Goal: Check status: Check status

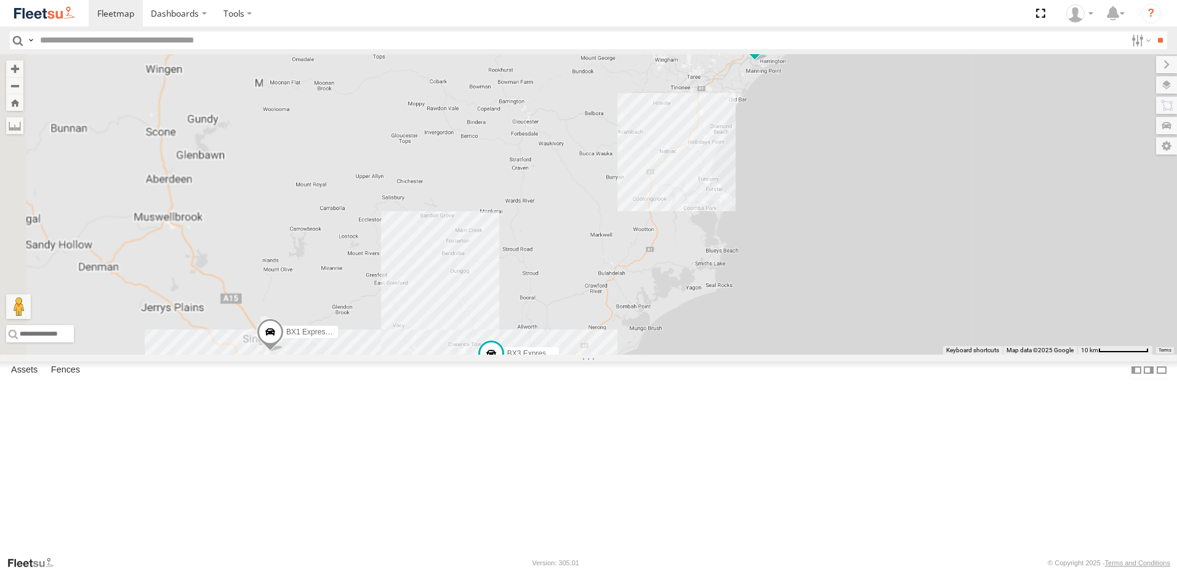
select select "**********"
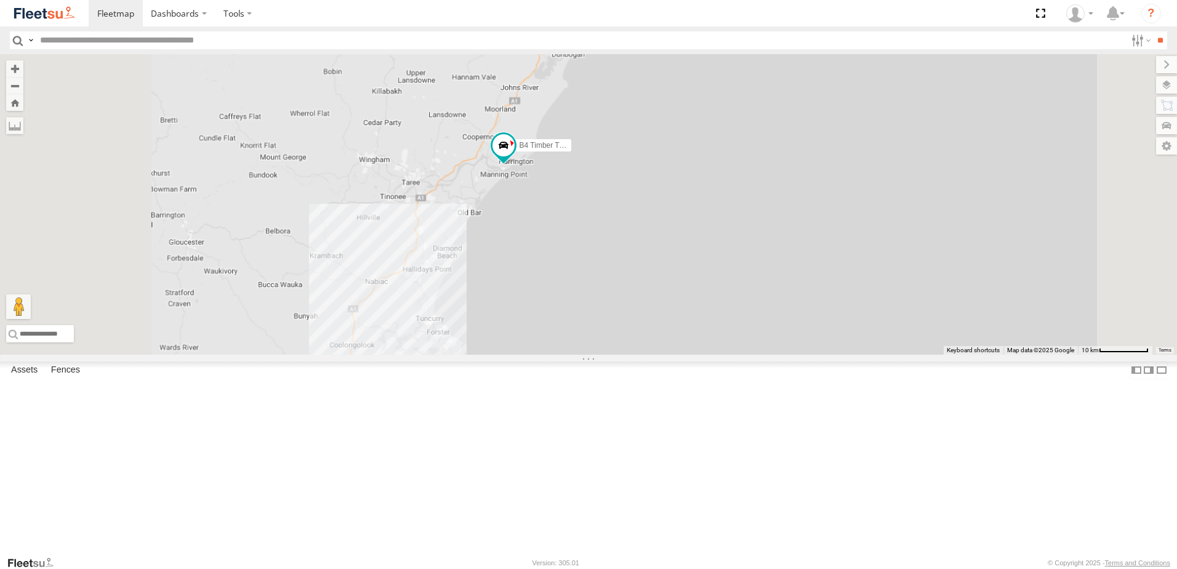
drag, startPoint x: 525, startPoint y: 321, endPoint x: 554, endPoint y: 254, distance: 73.1
click at [551, 257] on div "B4 Timber Truck" at bounding box center [588, 204] width 1177 height 301
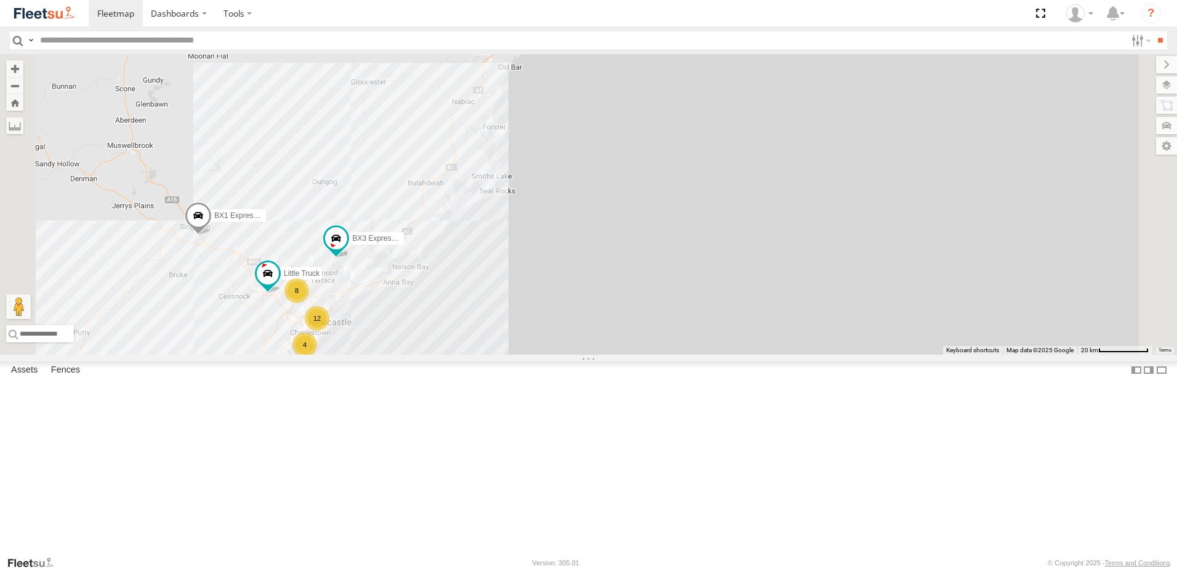
drag, startPoint x: 517, startPoint y: 265, endPoint x: 543, endPoint y: 167, distance: 101.1
click at [543, 167] on div "B4 Timber Truck BX1 Express Ute 12 8 4 BX3 Express Ute Little Truck" at bounding box center [588, 204] width 1177 height 301
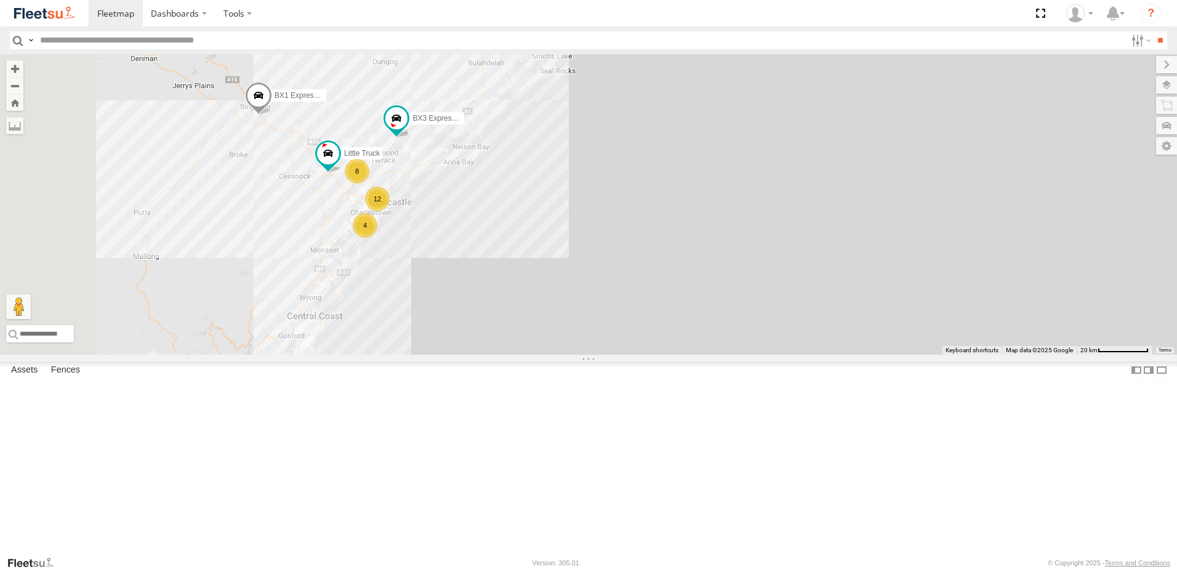
drag, startPoint x: 510, startPoint y: 224, endPoint x: 533, endPoint y: 230, distance: 23.0
click at [533, 230] on div "B4 Timber Truck BX1 Express Ute 12 8 4 BX3 Express Ute Little Truck" at bounding box center [588, 204] width 1177 height 301
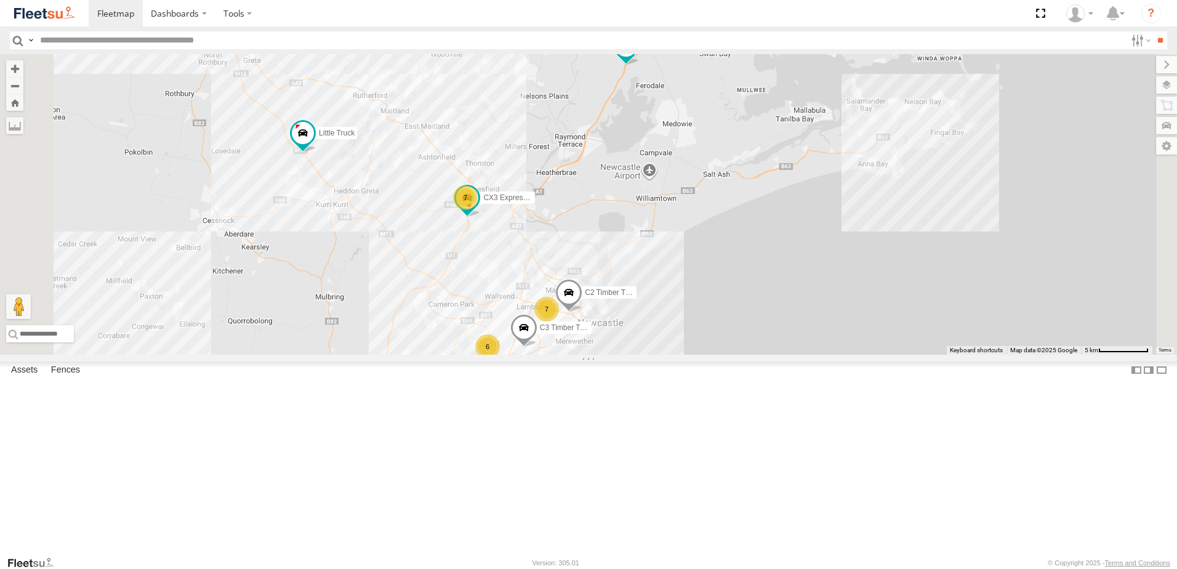
drag, startPoint x: 882, startPoint y: 190, endPoint x: 818, endPoint y: 315, distance: 141.0
click at [818, 315] on div "C3 Timber Truck CX2 Express Ute C2 Timber Truck 7 6 7 CX3 Express Ute BX3 Expre…" at bounding box center [588, 204] width 1177 height 301
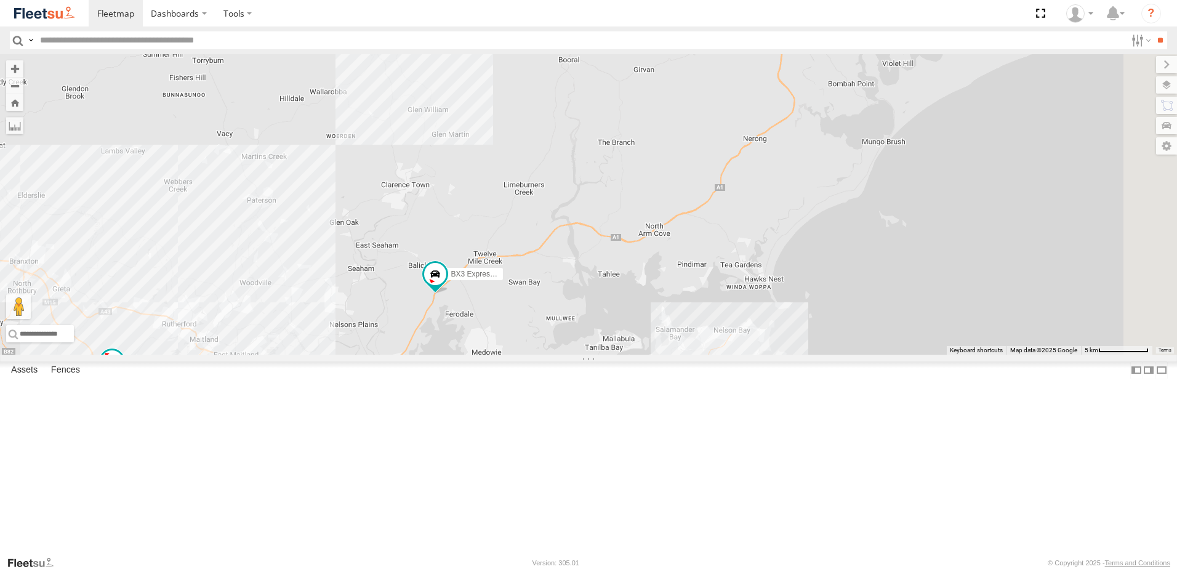
drag, startPoint x: 1015, startPoint y: 199, endPoint x: 884, endPoint y: 317, distance: 176.2
click at [884, 317] on div "C3 Timber Truck CX2 Express Ute C2 Timber Truck 7 6 7 CX3 Express Ute BX3 Expre…" at bounding box center [588, 204] width 1177 height 301
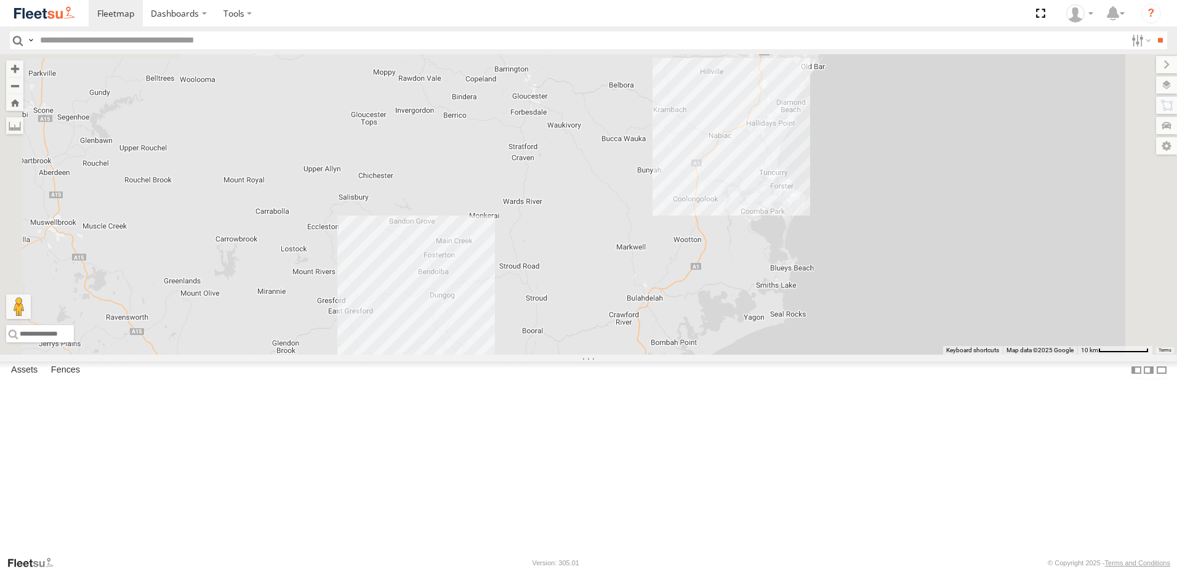
drag, startPoint x: 1014, startPoint y: 154, endPoint x: 892, endPoint y: 357, distance: 237.0
click at [892, 355] on div "CX2 Express Ute BX3 Express Ute Little Truck BX1 Express Ute 8 7 8" at bounding box center [588, 204] width 1177 height 301
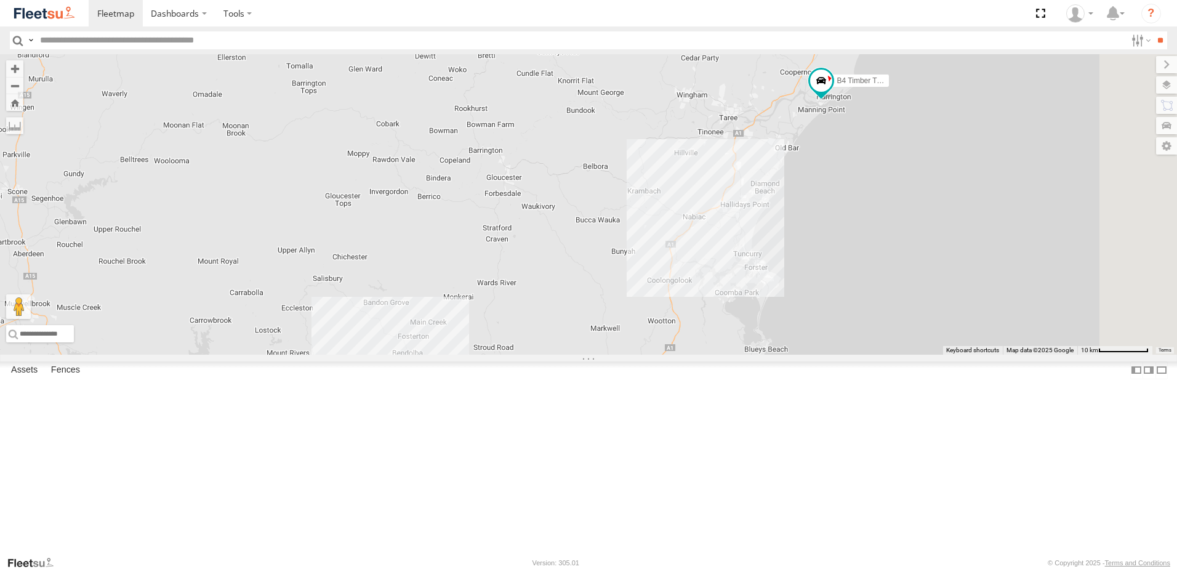
drag, startPoint x: 990, startPoint y: 149, endPoint x: 962, endPoint y: 236, distance: 91.3
click at [962, 235] on div "CX2 Express Ute BX3 Express Ute Little Truck BX1 Express Ute 8 7 8 B4 Timber Tr…" at bounding box center [588, 204] width 1177 height 301
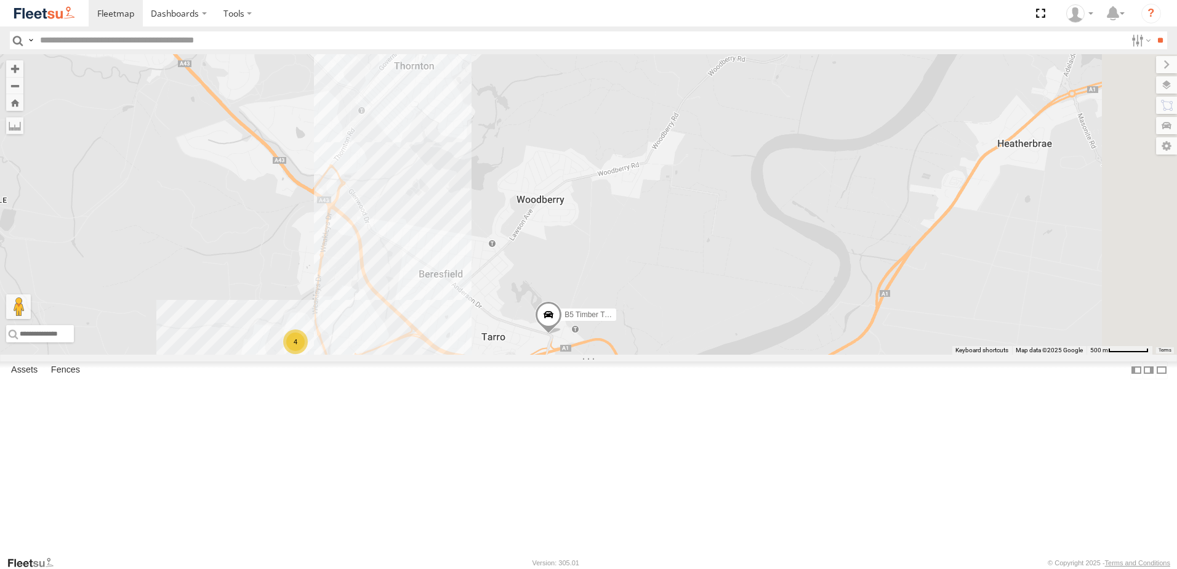
click at [695, 442] on span at bounding box center [683, 430] width 22 height 22
click at [767, 436] on label at bounding box center [755, 431] width 24 height 9
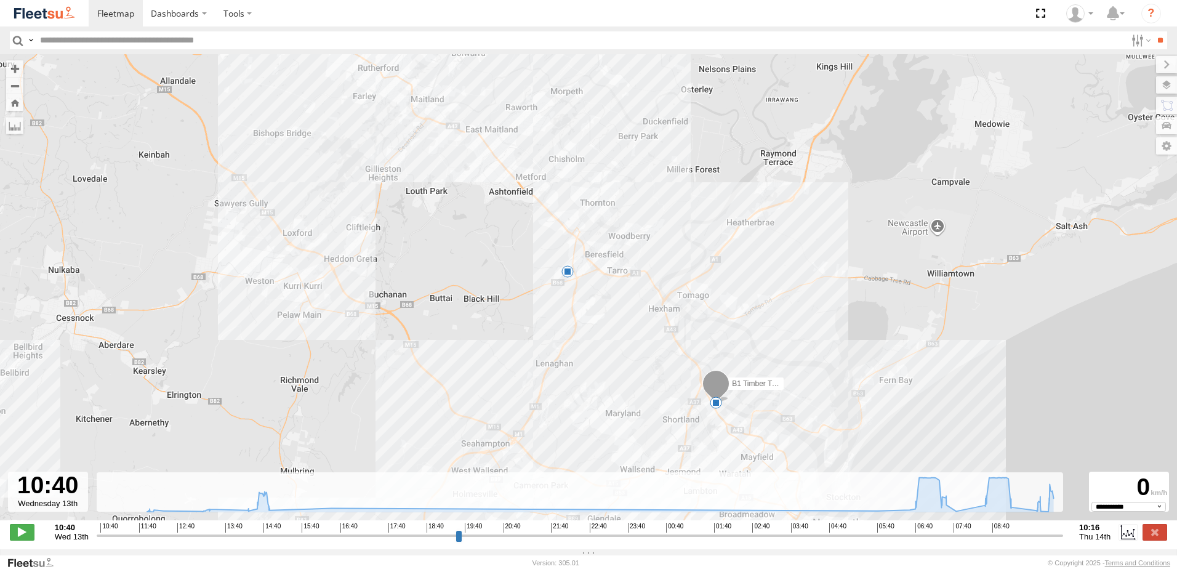
drag, startPoint x: 719, startPoint y: 276, endPoint x: 730, endPoint y: 286, distance: 15.2
click at [721, 288] on div "B1 Timber Truck 07:38 Thu 08:24 Thu 6 5" at bounding box center [588, 293] width 1177 height 479
click at [1153, 539] on label at bounding box center [1155, 532] width 25 height 16
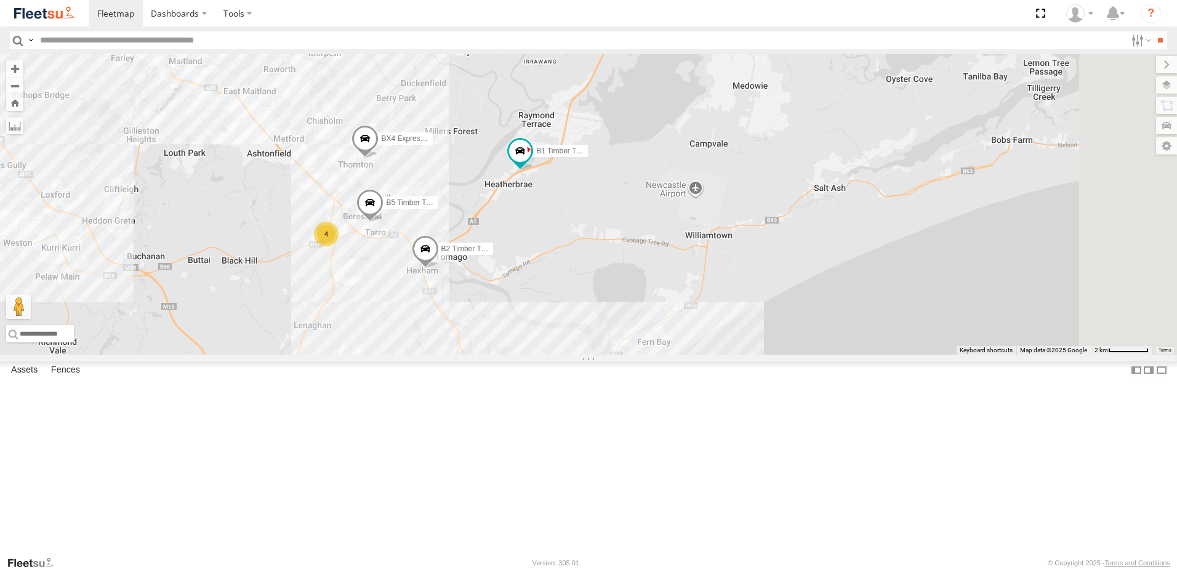
drag, startPoint x: 715, startPoint y: 306, endPoint x: 704, endPoint y: 323, distance: 20.5
click at [704, 323] on div "BX4 Express Ute BX1 Express Ute L3 Plasterboard Truck LX4 Express Ute C4 Timber…" at bounding box center [588, 204] width 1177 height 301
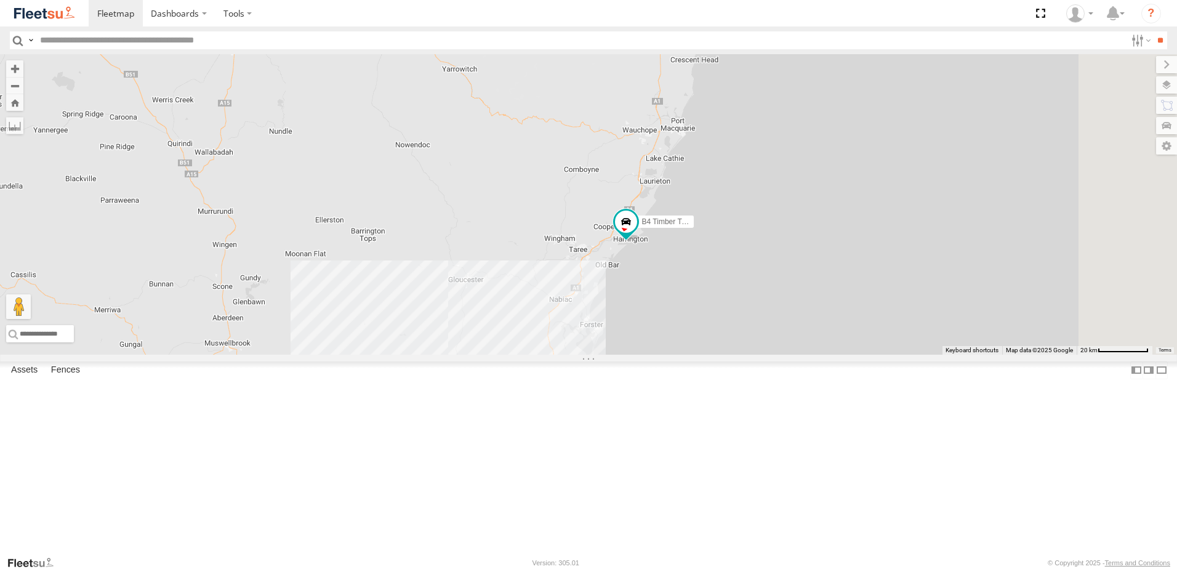
drag, startPoint x: 892, startPoint y: 184, endPoint x: 744, endPoint y: 433, distance: 289.4
click at [744, 355] on div "BX1 Express Ute Little Truck B4 Timber Truck 14 8 3" at bounding box center [588, 204] width 1177 height 301
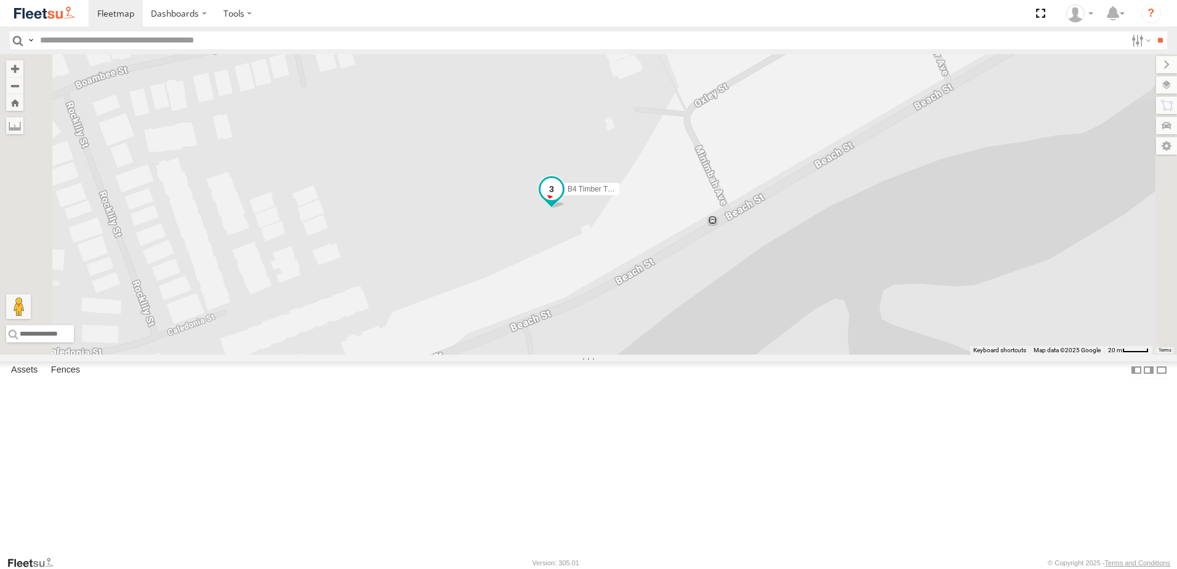
click at [563, 200] on span at bounding box center [552, 189] width 22 height 22
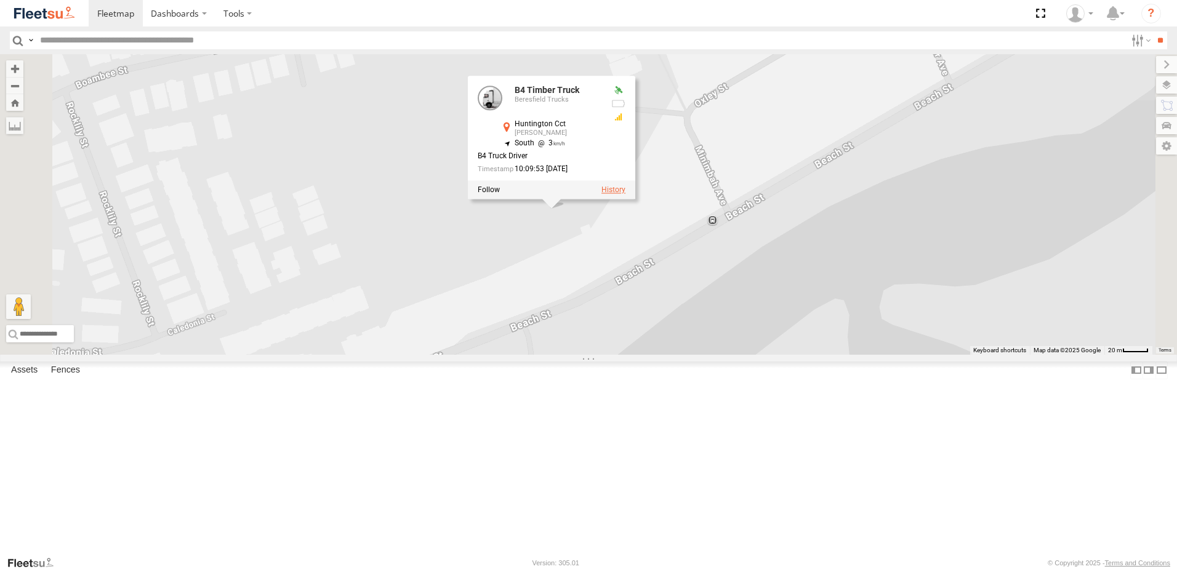
click at [626, 195] on label at bounding box center [614, 190] width 24 height 9
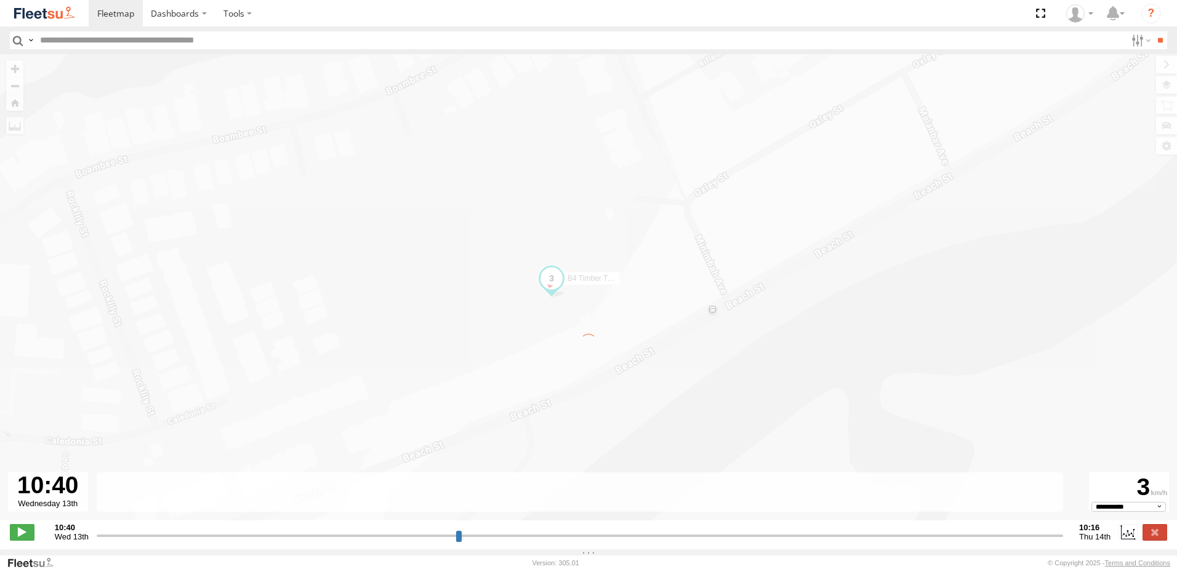
type input "**********"
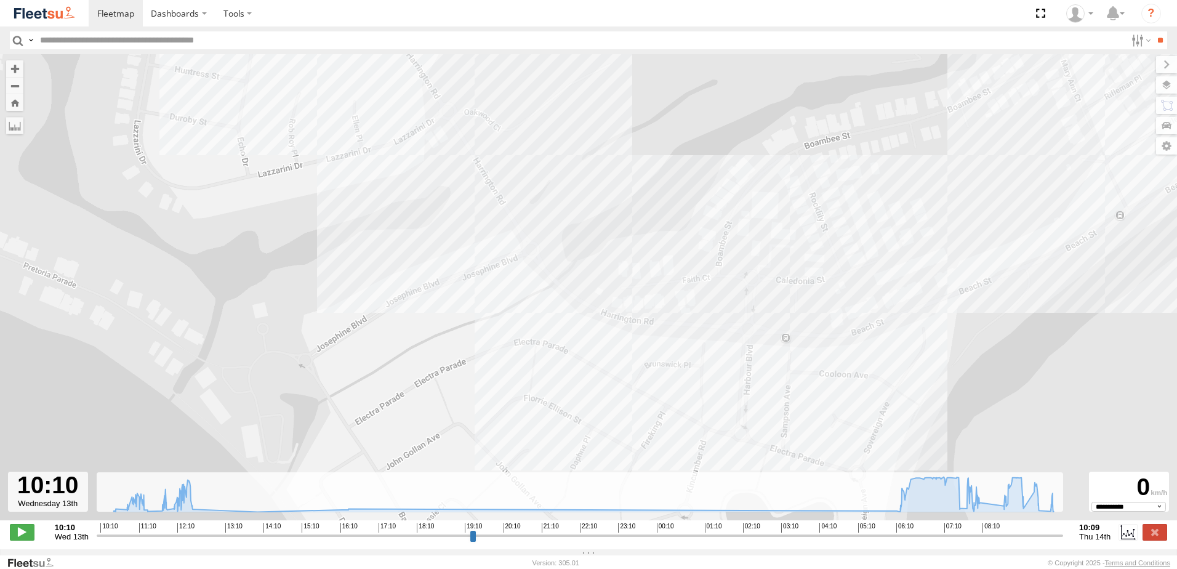
drag, startPoint x: 820, startPoint y: 211, endPoint x: 796, endPoint y: 270, distance: 63.8
click at [796, 270] on div "B4 Timber Truck 07:51 Thu 09:27 Thu" at bounding box center [588, 293] width 1177 height 479
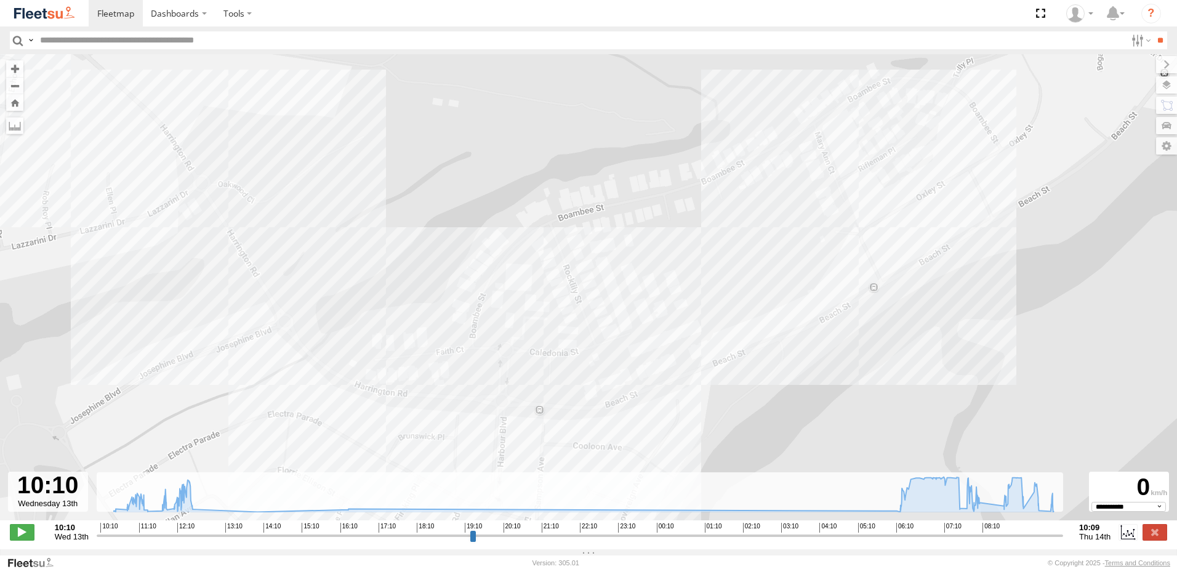
drag, startPoint x: 836, startPoint y: 225, endPoint x: 813, endPoint y: 227, distance: 22.8
click at [813, 227] on div "B4 Timber Truck 07:51 Thu 09:27 Thu" at bounding box center [588, 293] width 1177 height 479
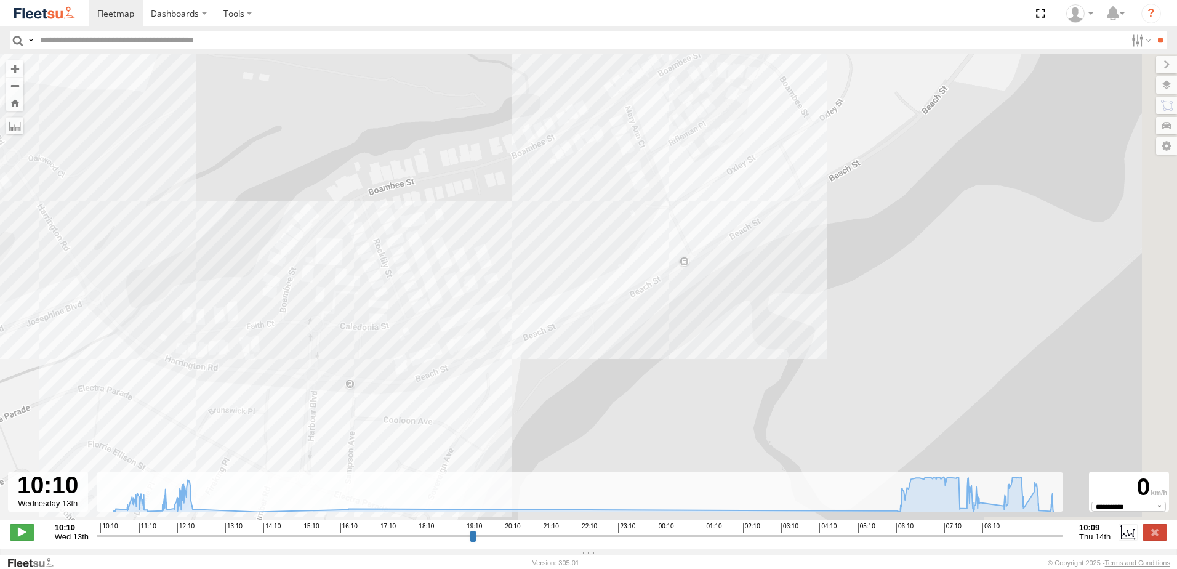
drag, startPoint x: 429, startPoint y: 270, endPoint x: 419, endPoint y: 267, distance: 10.8
click at [419, 267] on div "B4 Timber Truck 07:51 Thu 09:27 Thu" at bounding box center [588, 293] width 1177 height 479
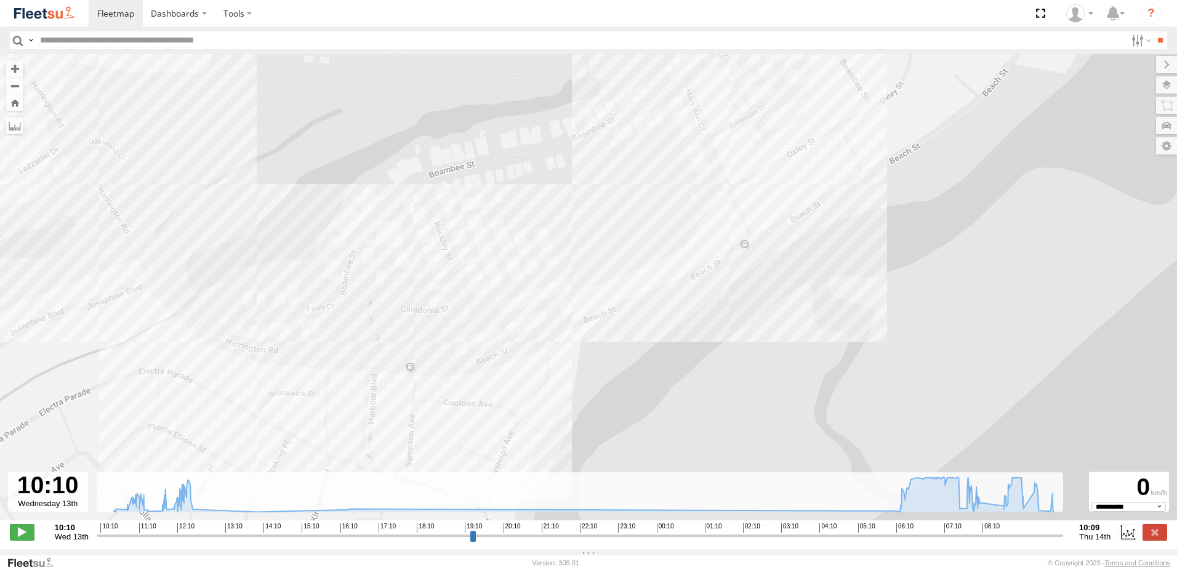
drag, startPoint x: 794, startPoint y: 244, endPoint x: 789, endPoint y: 338, distance: 93.7
click at [789, 338] on div "B4 Timber Truck 07:51 Thu 09:27 Thu" at bounding box center [588, 293] width 1177 height 479
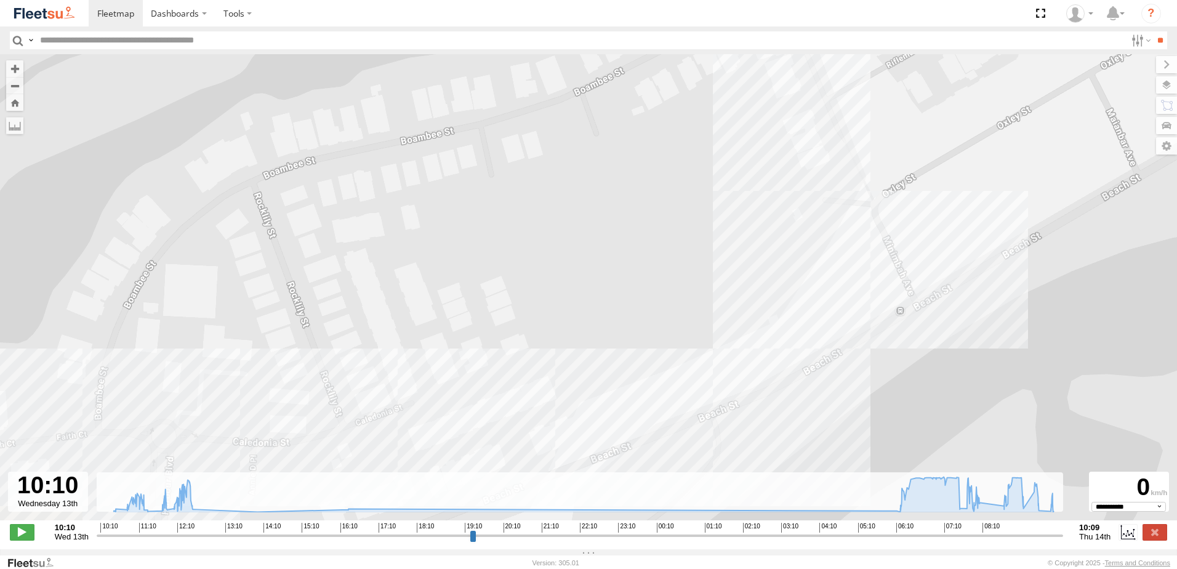
drag, startPoint x: 648, startPoint y: 340, endPoint x: 658, endPoint y: 244, distance: 96.0
click at [659, 233] on div "B4 Timber Truck 07:51 Thu 09:27 Thu" at bounding box center [588, 293] width 1177 height 479
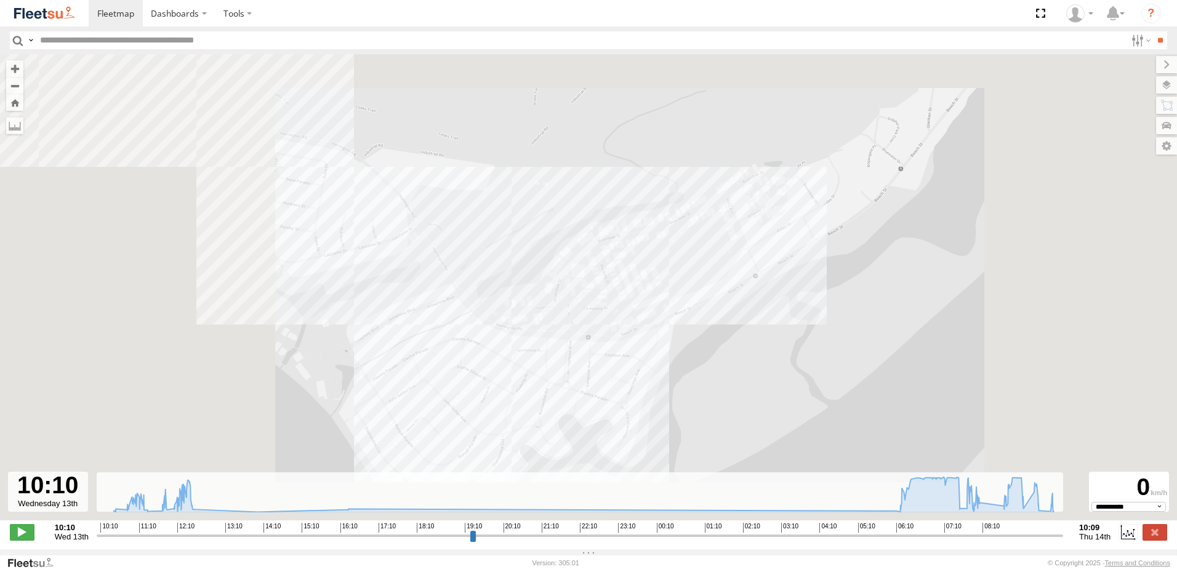
drag, startPoint x: 436, startPoint y: 231, endPoint x: 489, endPoint y: 275, distance: 68.7
click at [488, 275] on div "B4 Timber Truck 07:51 Thu 09:27 Thu" at bounding box center [588, 293] width 1177 height 479
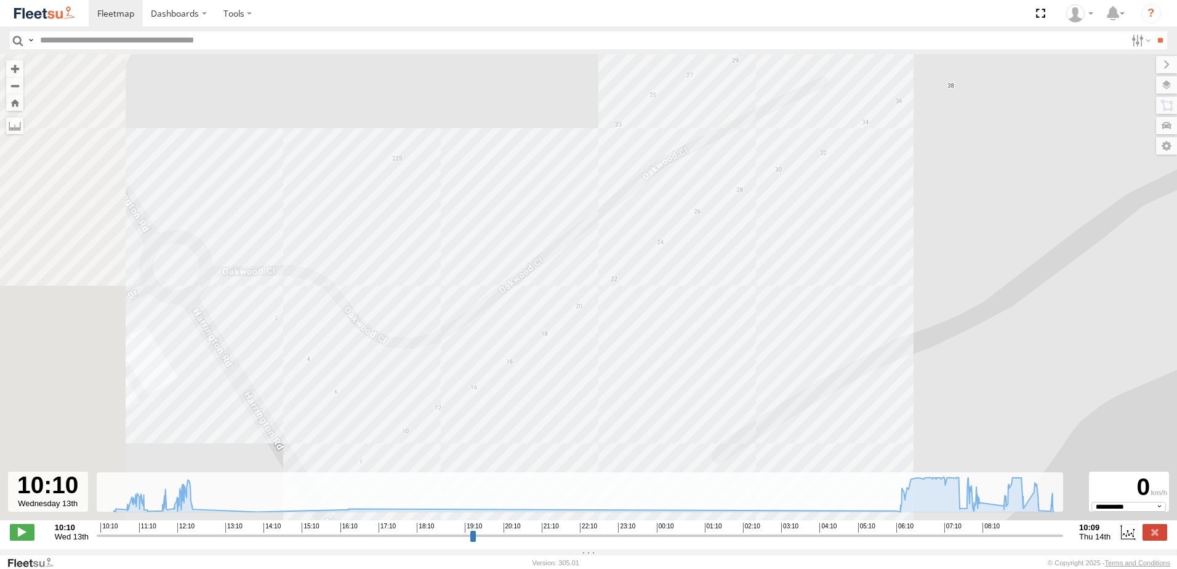
drag, startPoint x: 554, startPoint y: 322, endPoint x: 701, endPoint y: 352, distance: 150.2
click at [701, 352] on div "B4 Timber Truck 07:51 Thu 09:27 Thu" at bounding box center [588, 293] width 1177 height 479
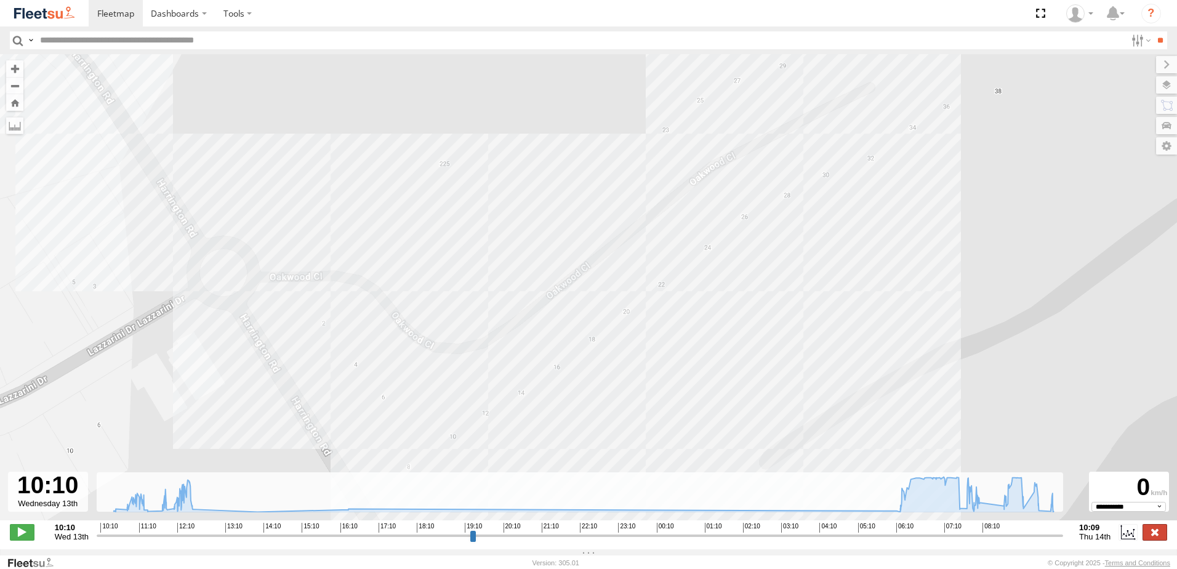
click at [1151, 540] on label at bounding box center [1155, 532] width 25 height 16
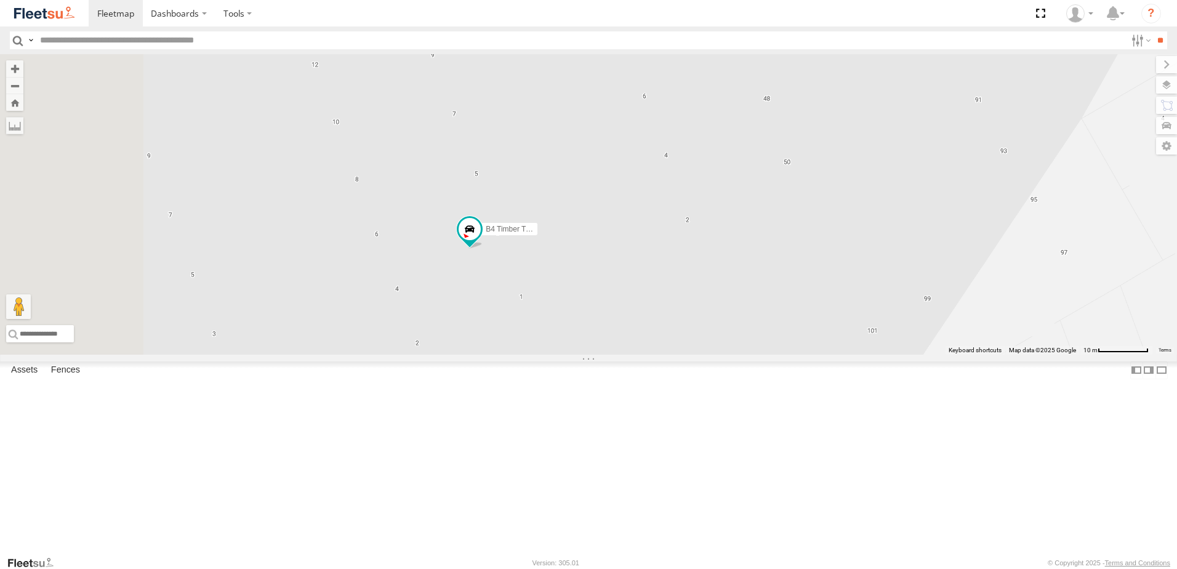
drag, startPoint x: 547, startPoint y: 318, endPoint x: 619, endPoint y: 369, distance: 88.0
click at [615, 355] on div "B4 Timber Truck" at bounding box center [588, 204] width 1177 height 301
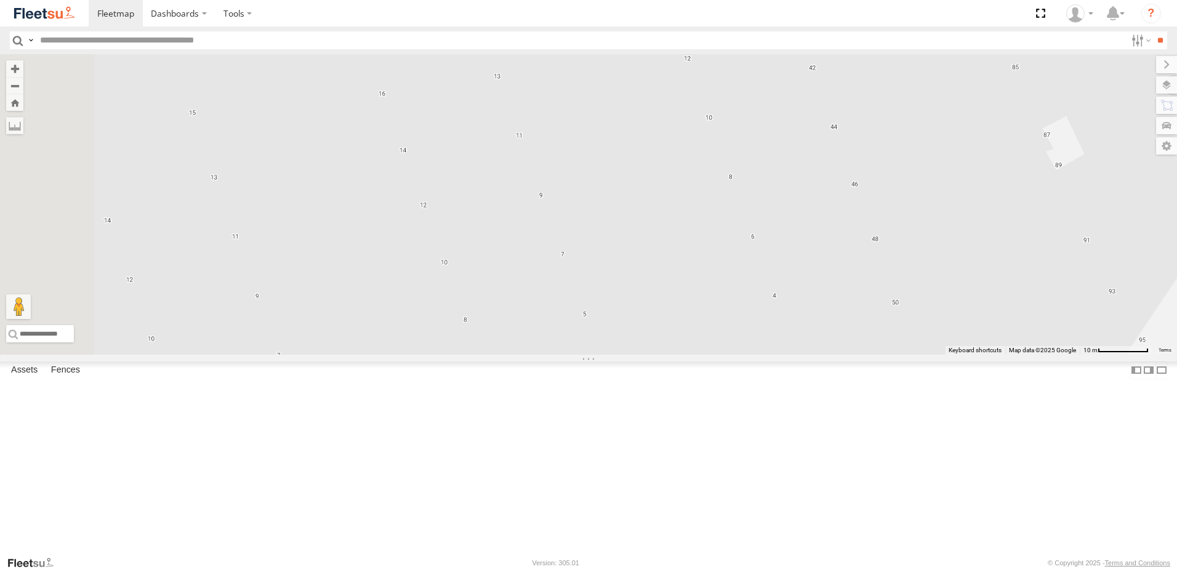
drag, startPoint x: 638, startPoint y: 388, endPoint x: 629, endPoint y: 406, distance: 20.1
click at [632, 355] on div "B4 Timber Truck" at bounding box center [588, 204] width 1177 height 301
drag, startPoint x: 666, startPoint y: 190, endPoint x: 703, endPoint y: 296, distance: 111.6
click at [703, 296] on div "B4 Timber Truck" at bounding box center [588, 204] width 1177 height 301
